Goal: Transaction & Acquisition: Purchase product/service

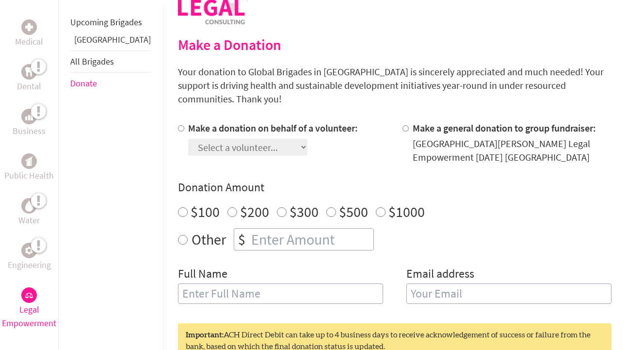
scroll to position [232, 0]
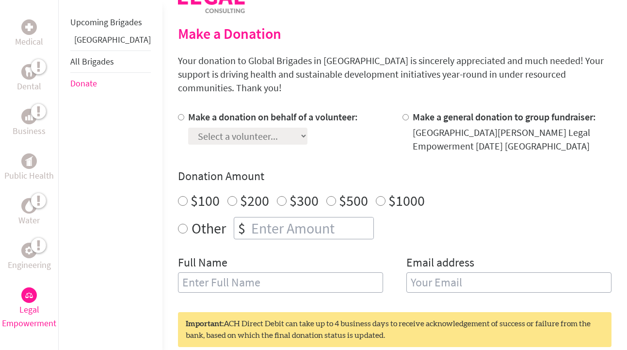
radio input "true"
click at [272, 217] on input "number" at bounding box center [311, 227] width 124 height 21
type input "1310"
click at [376, 228] on div "Make a donation on behalf of a volunteer: Select a volunteer... [PERSON_NAME] […" at bounding box center [394, 207] width 433 height 194
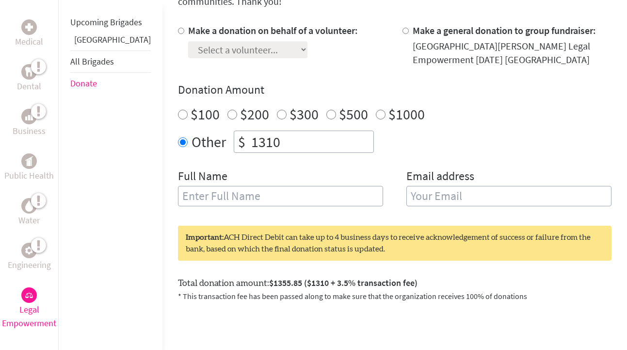
scroll to position [319, 0]
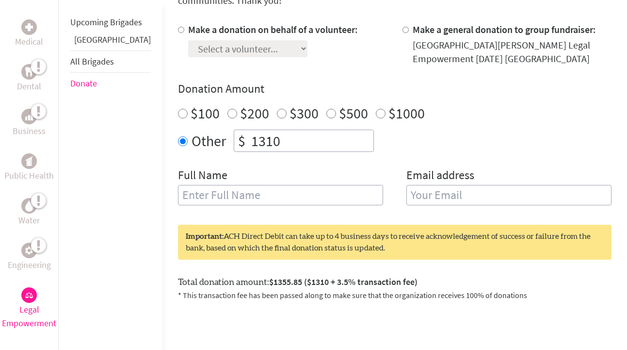
click at [262, 185] on input "text" at bounding box center [280, 195] width 205 height 20
type input "[PERSON_NAME]"
type input "[EMAIL_ADDRESS][DOMAIN_NAME]"
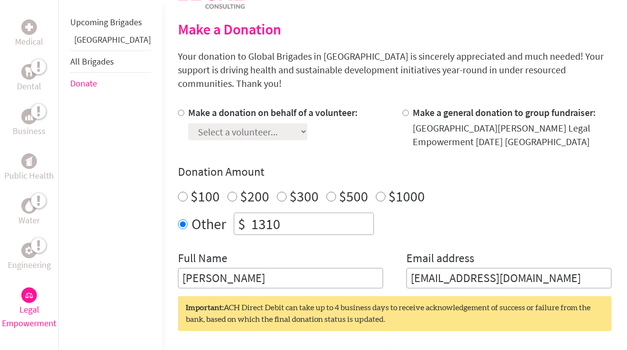
scroll to position [234, 0]
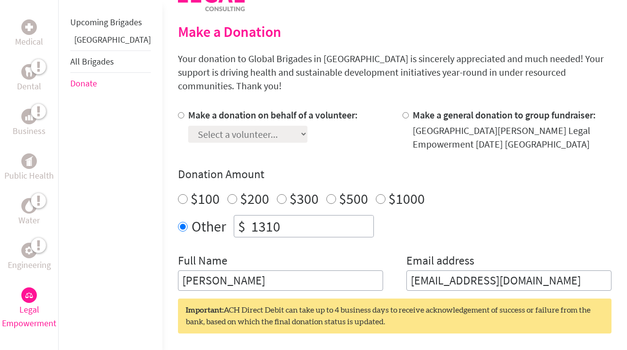
click at [178, 112] on input "Make a donation on behalf of a volunteer:" at bounding box center [181, 115] width 6 height 6
radio input "true"
click at [188, 126] on select "Select a volunteer... [PERSON_NAME] [PERSON_NAME] [PERSON_NAME] [PERSON_NAME] […" at bounding box center [247, 134] width 119 height 17
select select "6FC19C45-4A24-11F0-B8AC-42010A400003"
click at [188, 126] on select "Select a volunteer... [PERSON_NAME] [PERSON_NAME] [PERSON_NAME] [PERSON_NAME] […" at bounding box center [247, 134] width 119 height 17
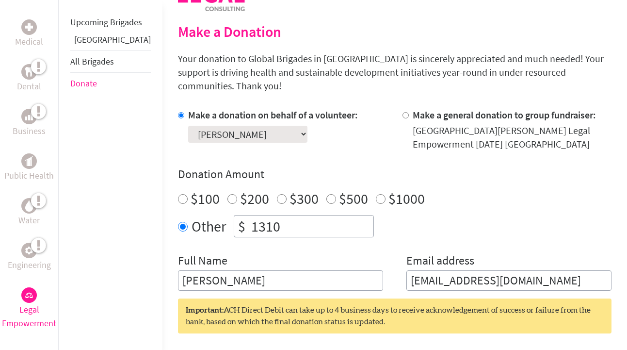
click at [309, 148] on div "Make a donation on behalf of a volunteer: Select a volunteer... [PERSON_NAME] […" at bounding box center [394, 199] width 433 height 182
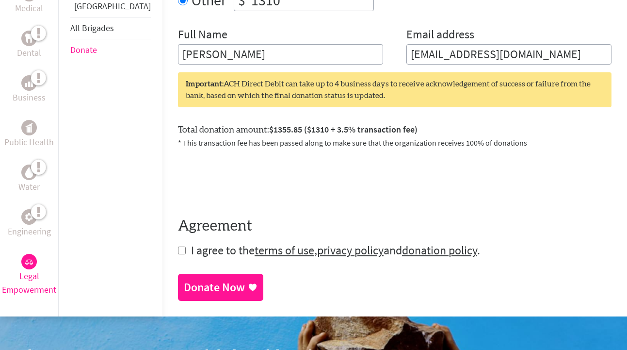
scroll to position [467, 0]
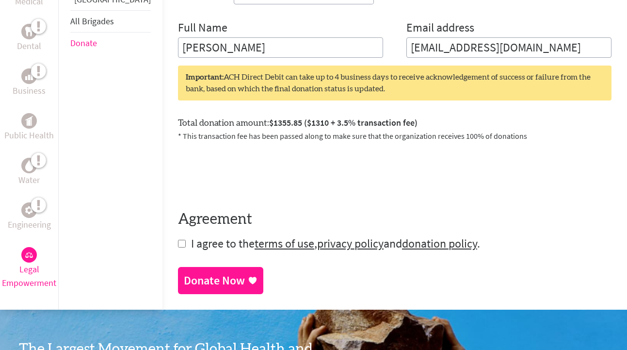
click at [178, 239] on input "checkbox" at bounding box center [182, 243] width 8 height 8
checkbox input "true"
click at [186, 277] on link "Donate Now" at bounding box center [220, 281] width 85 height 27
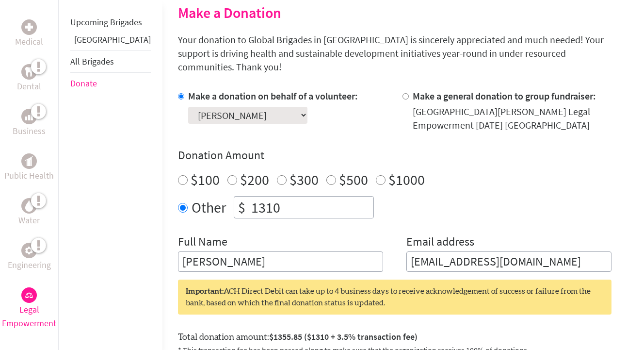
scroll to position [308, 0]
